Goal: Task Accomplishment & Management: Manage account settings

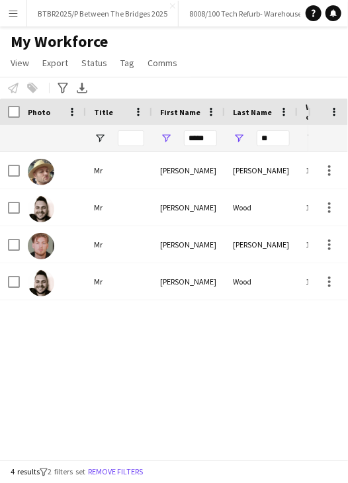
click at [15, 24] on button "Menu" at bounding box center [13, 13] width 26 height 26
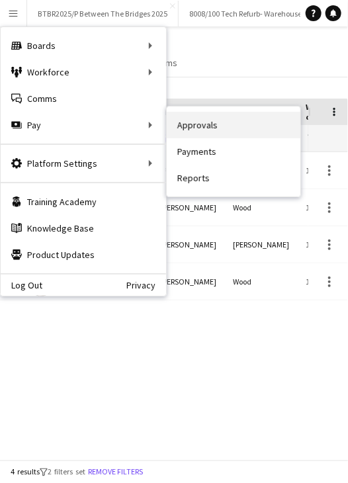
click at [223, 135] on link "Approvals" at bounding box center [234, 125] width 134 height 26
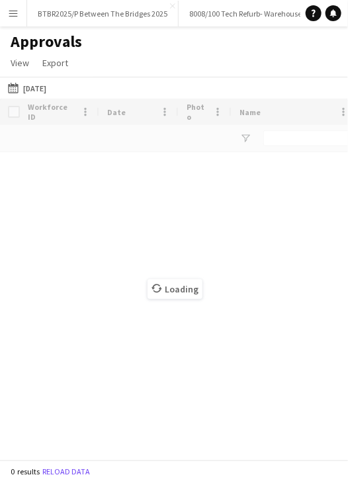
type input "*"
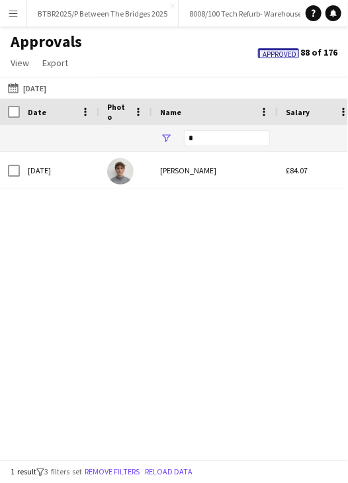
click at [210, 130] on div "*" at bounding box center [227, 138] width 86 height 26
click at [211, 136] on input "*" at bounding box center [227, 138] width 86 height 16
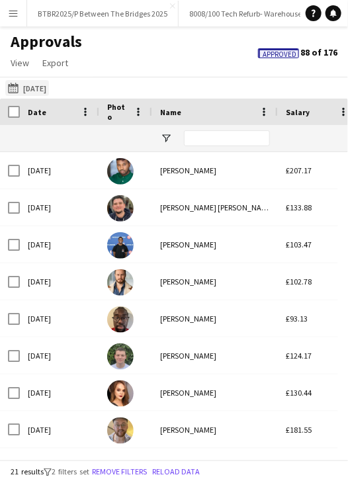
click at [49, 84] on button "[DATE] [DATE]" at bounding box center [27, 88] width 44 height 16
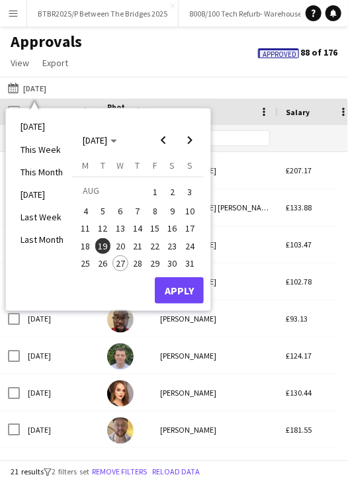
click at [124, 241] on span "20" at bounding box center [120, 246] width 16 height 16
click at [173, 288] on button "Apply" at bounding box center [179, 290] width 49 height 26
